Goal: Information Seeking & Learning: Learn about a topic

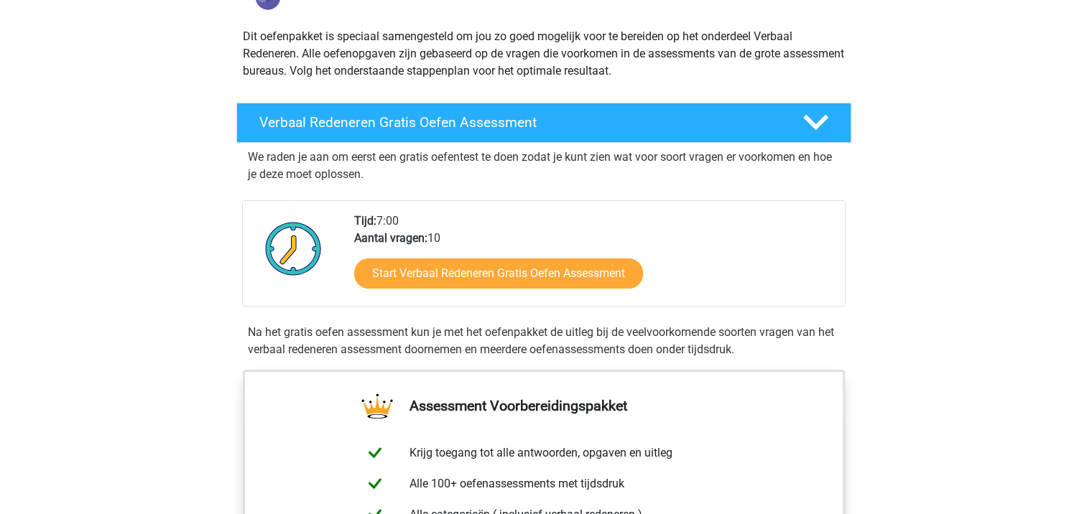
scroll to position [215, 0]
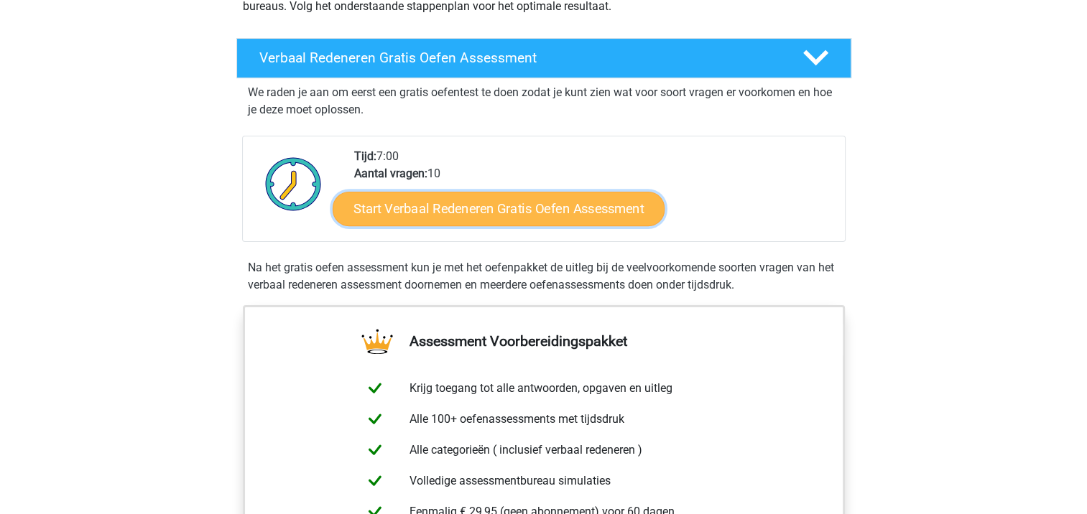
click at [508, 210] on link "Start Verbaal Redeneren Gratis Oefen Assessment" at bounding box center [499, 209] width 332 height 34
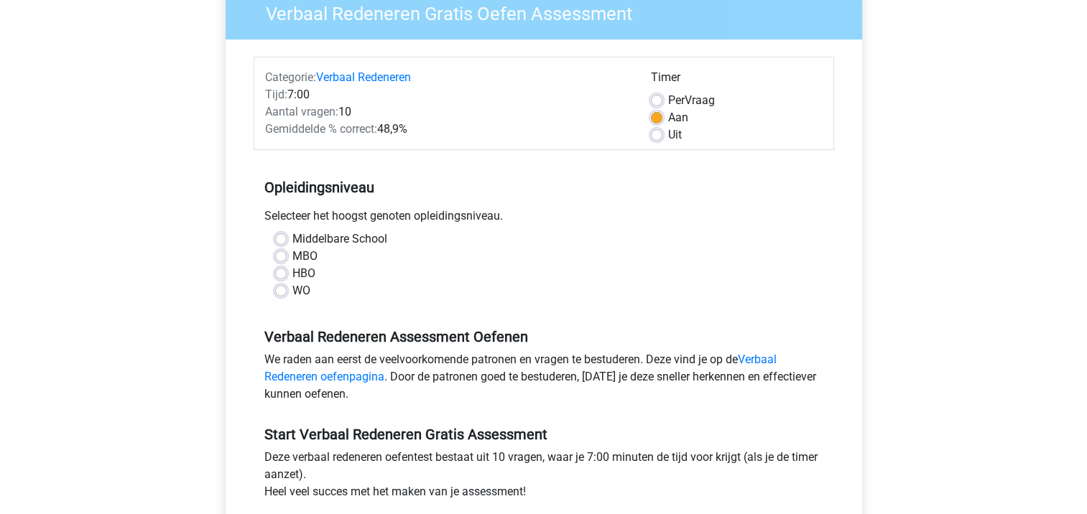
scroll to position [144, 0]
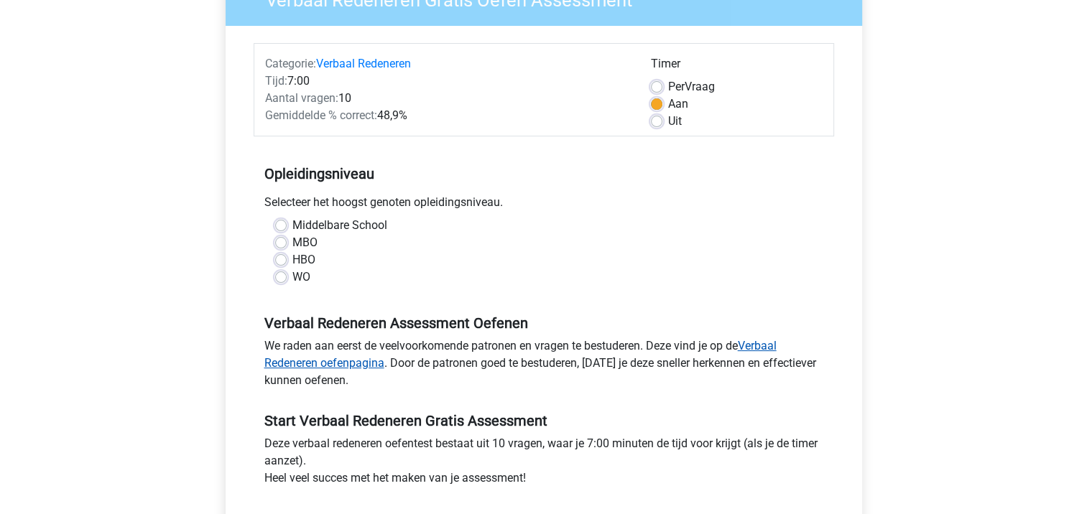
click at [342, 362] on link "Verbaal Redeneren oefenpagina" at bounding box center [520, 354] width 512 height 31
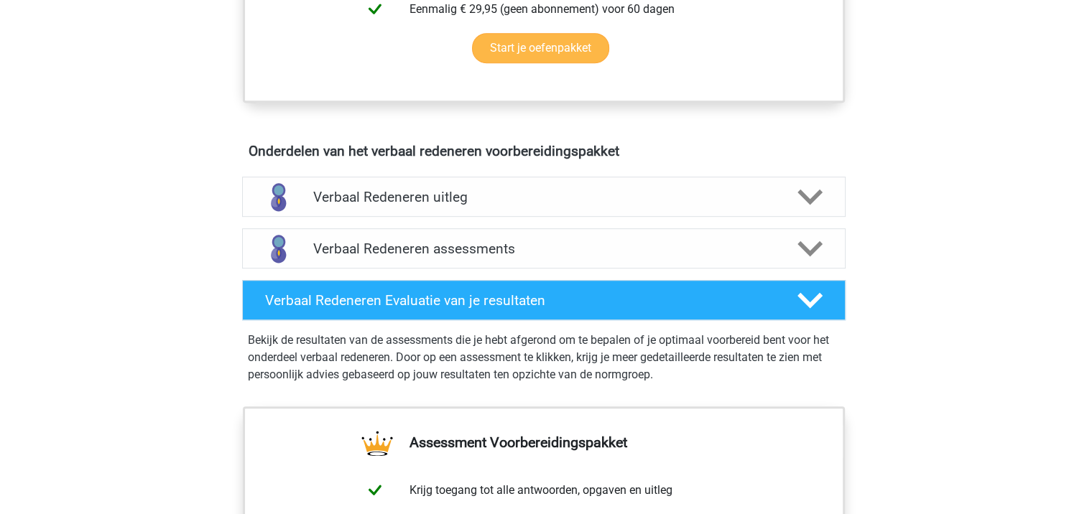
scroll to position [575, 0]
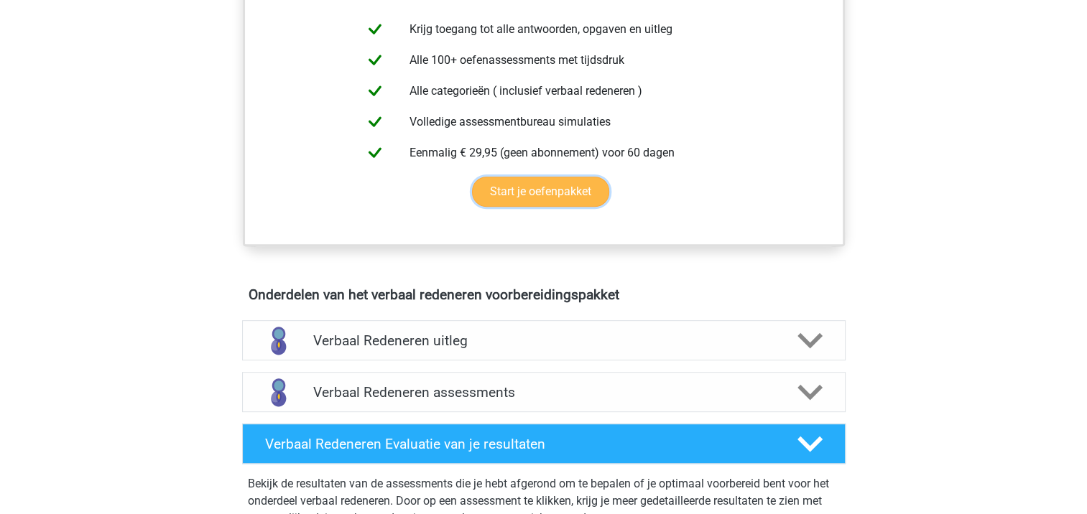
click at [526, 192] on link "Start je oefenpakket" at bounding box center [540, 192] width 137 height 30
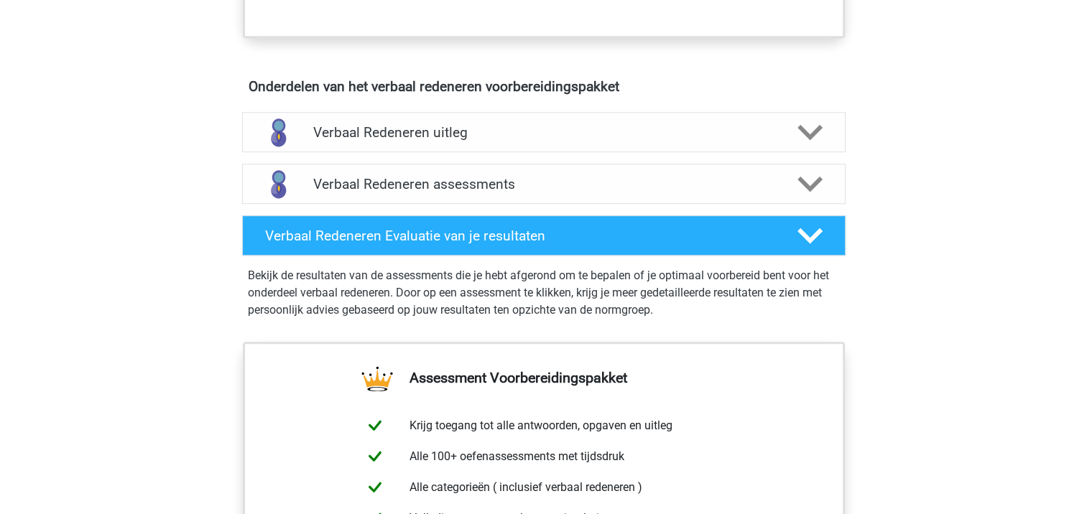
scroll to position [790, 0]
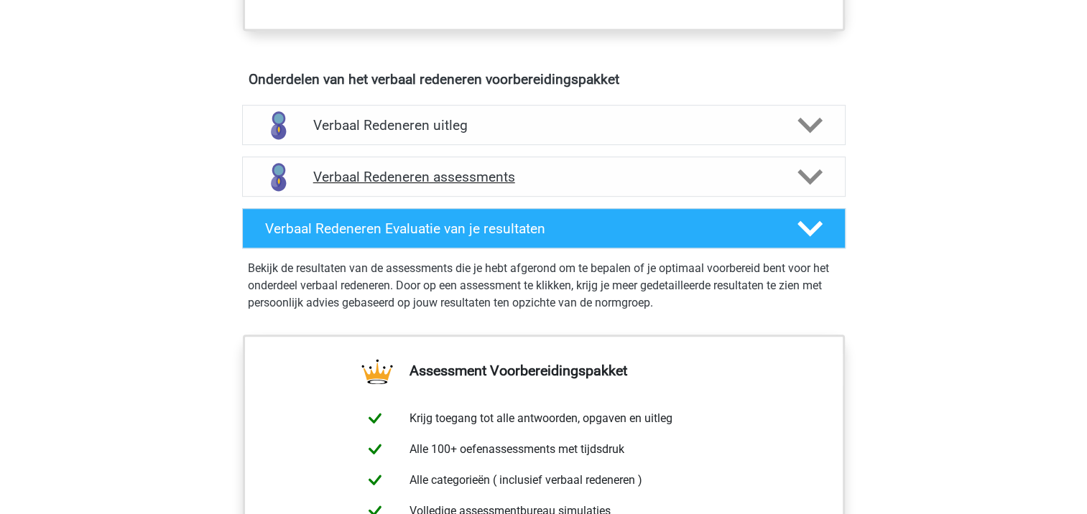
click at [809, 175] on icon at bounding box center [809, 176] width 25 height 25
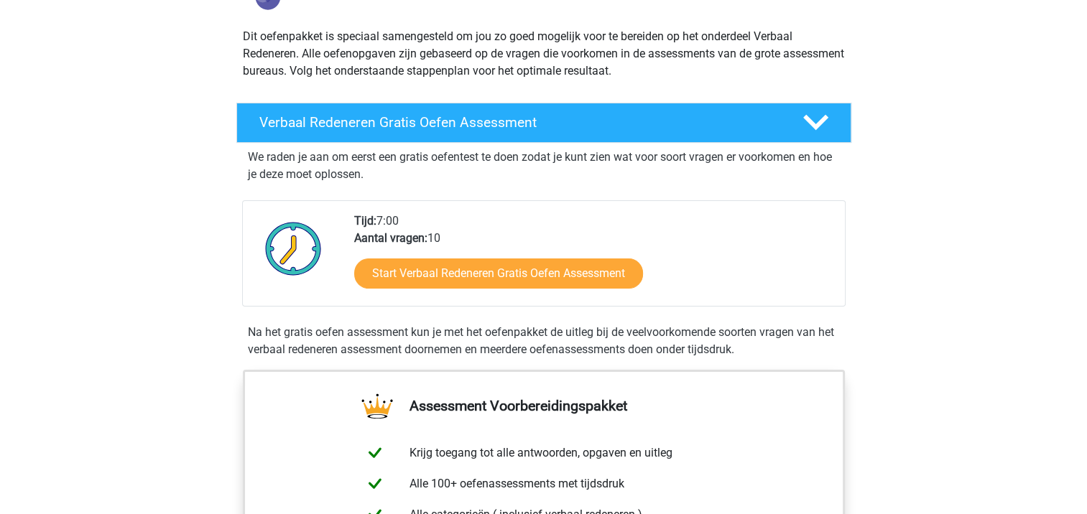
scroll to position [144, 0]
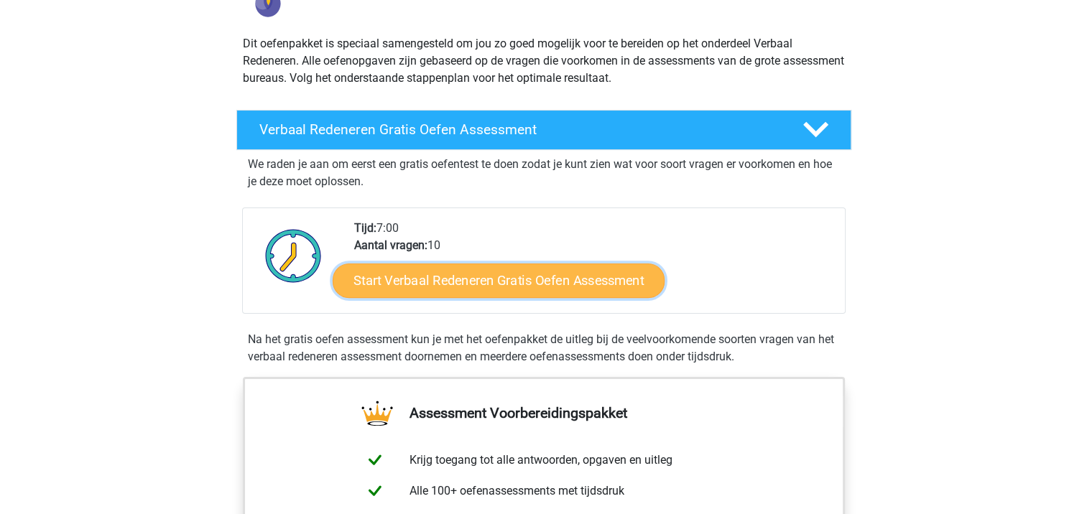
click at [450, 284] on link "Start Verbaal Redeneren Gratis Oefen Assessment" at bounding box center [499, 281] width 332 height 34
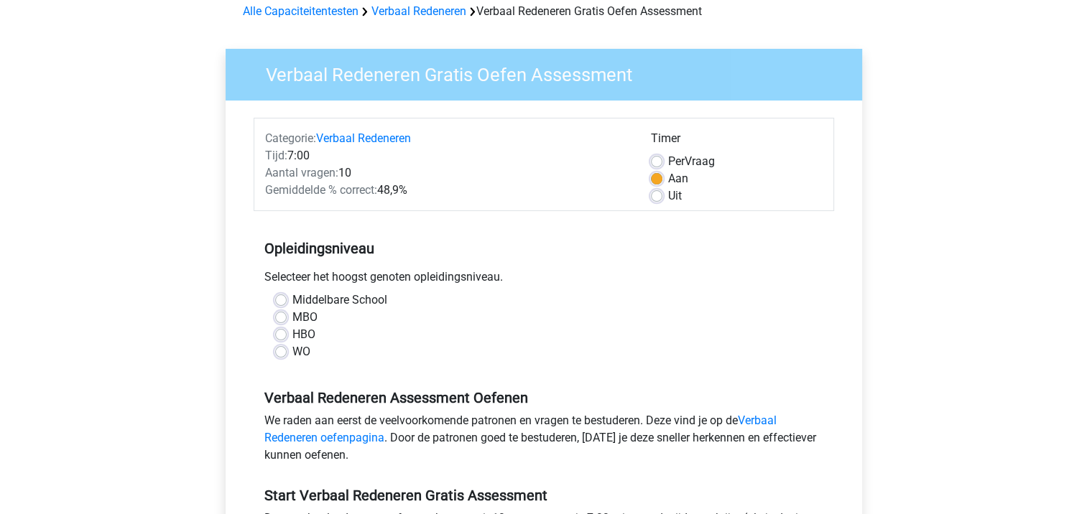
scroll to position [72, 0]
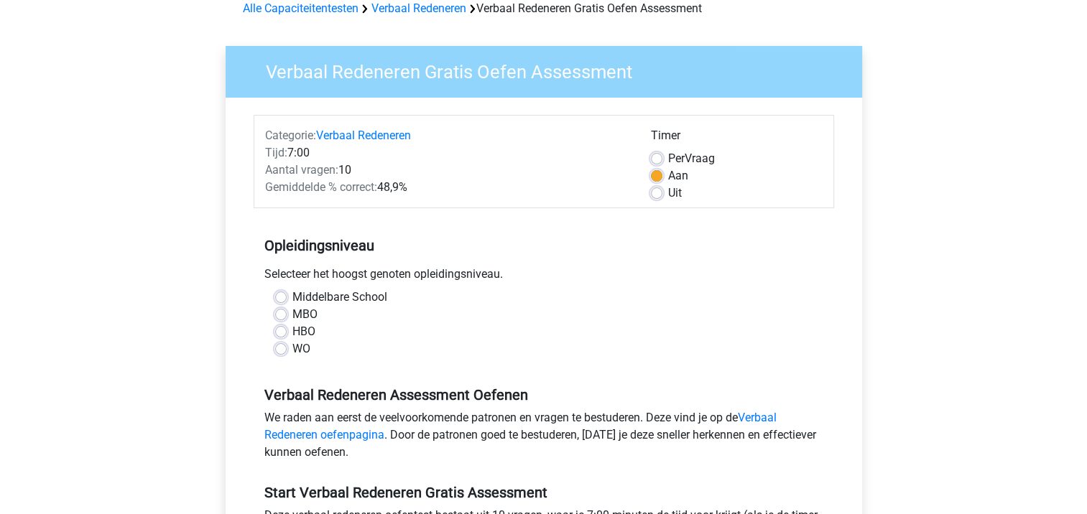
click at [292, 294] on label "Middelbare School" at bounding box center [339, 297] width 95 height 17
click at [281, 294] on input "Middelbare School" at bounding box center [280, 296] width 11 height 14
radio input "true"
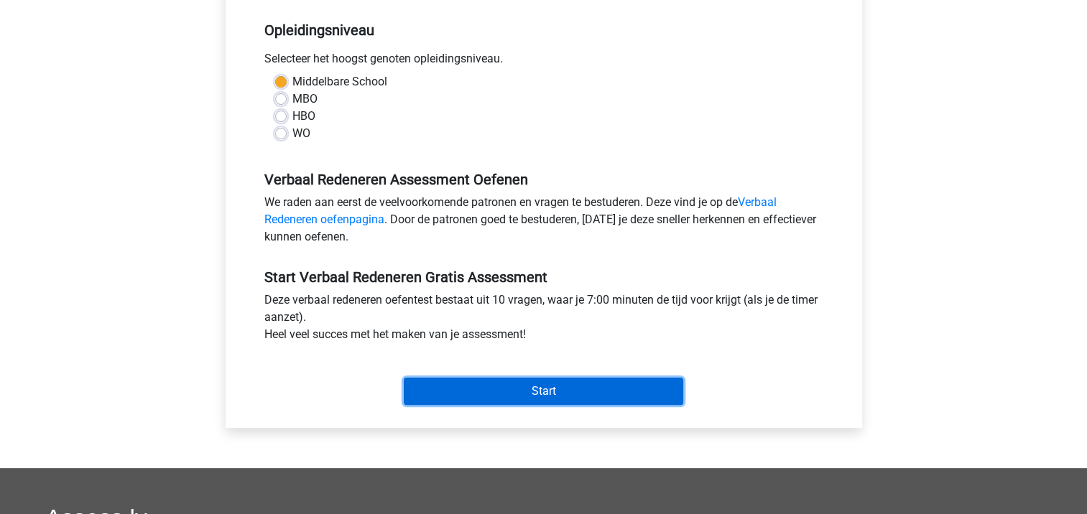
click at [538, 386] on input "Start" at bounding box center [543, 391] width 279 height 27
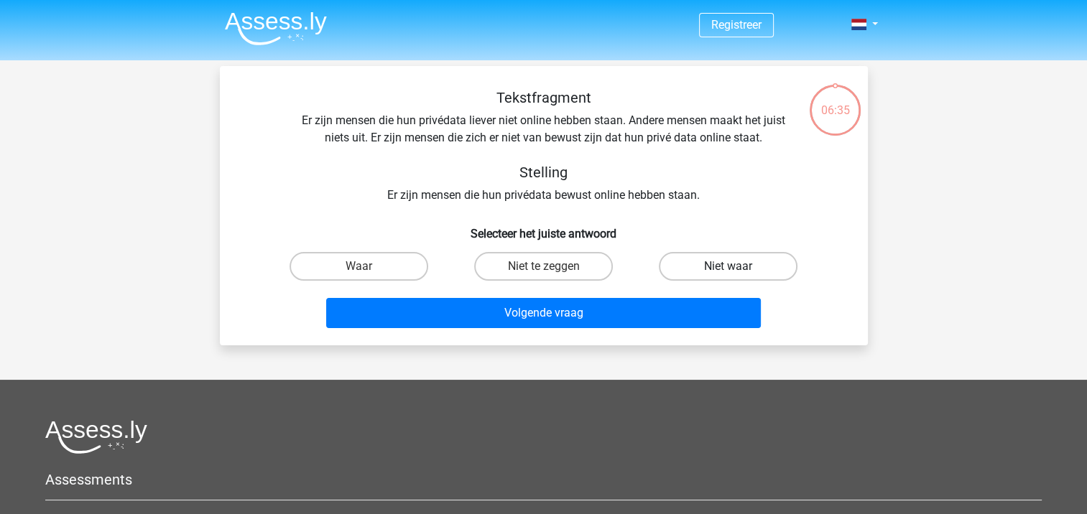
click at [724, 259] on label "Niet waar" at bounding box center [728, 266] width 139 height 29
click at [728, 266] on input "Niet waar" at bounding box center [732, 270] width 9 height 9
radio input "true"
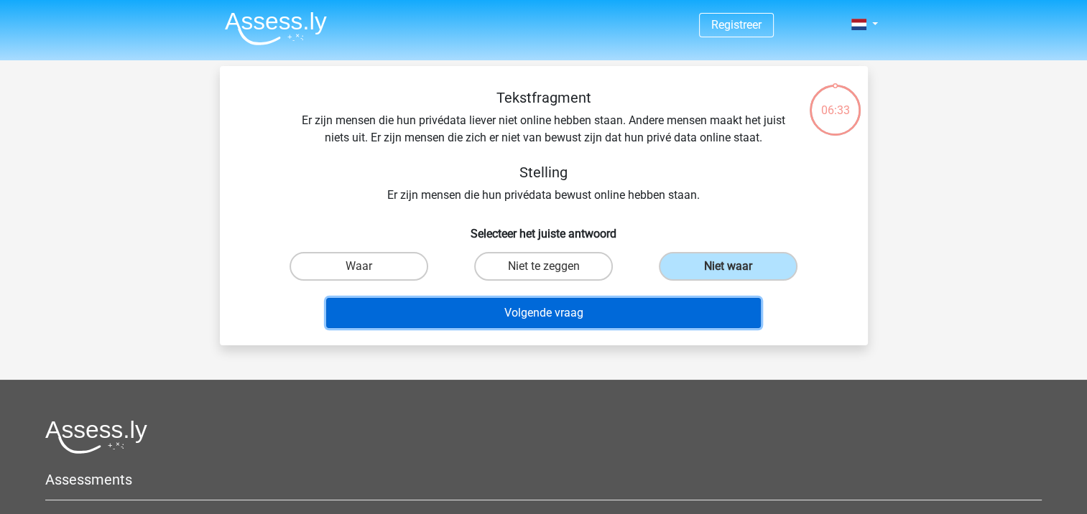
click at [537, 318] on button "Volgende vraag" at bounding box center [543, 313] width 435 height 30
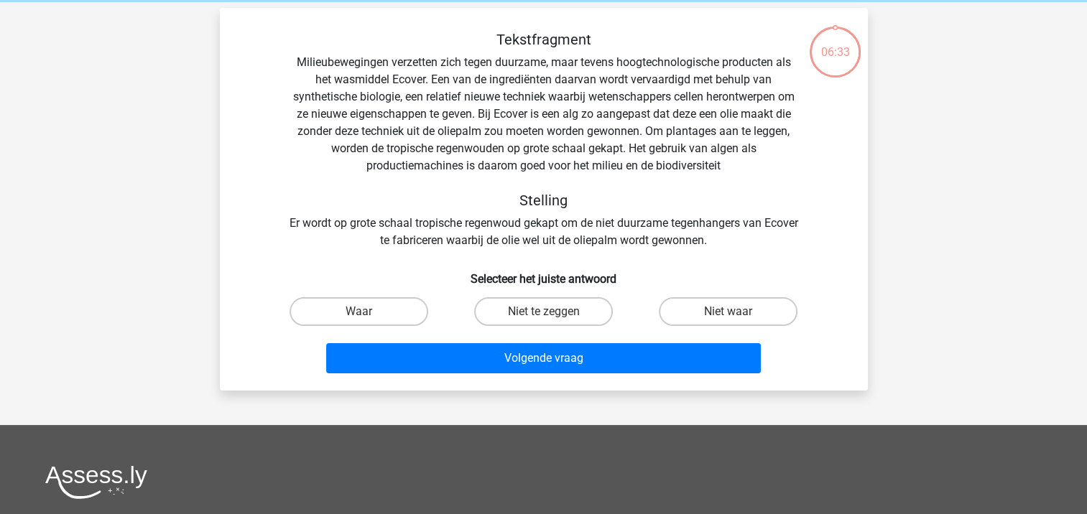
scroll to position [66, 0]
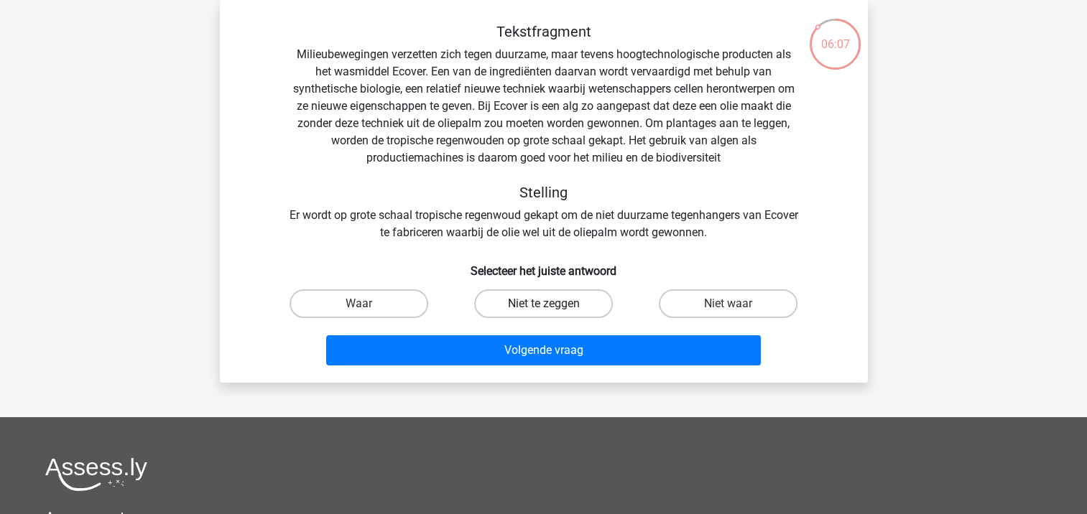
click at [539, 299] on label "Niet te zeggen" at bounding box center [543, 303] width 139 height 29
click at [543, 304] on input "Niet te zeggen" at bounding box center [547, 308] width 9 height 9
radio input "true"
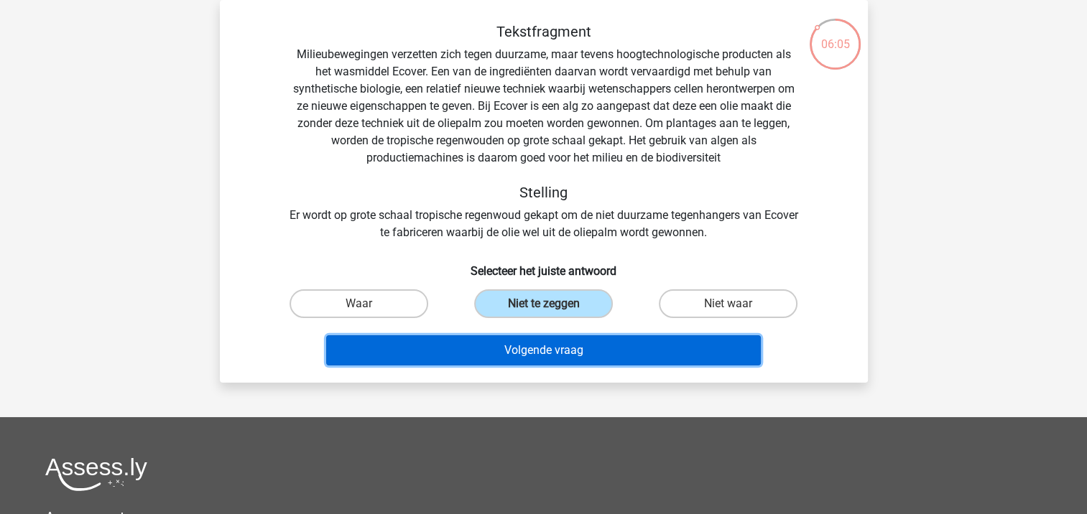
click at [534, 345] on button "Volgende vraag" at bounding box center [543, 350] width 435 height 30
